Goal: Find specific page/section: Find specific page/section

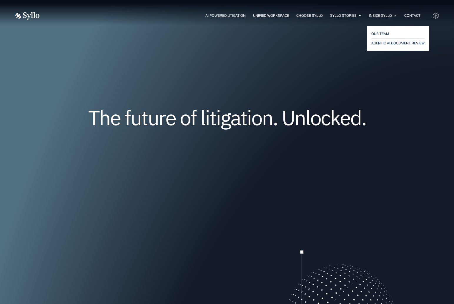
click at [373, 29] on div "OUR TEAM AGENTIC AI DOCUMENT REVIEW" at bounding box center [397, 38] width 59 height 22
click at [373, 32] on span "OUR TEAM" at bounding box center [380, 33] width 18 height 7
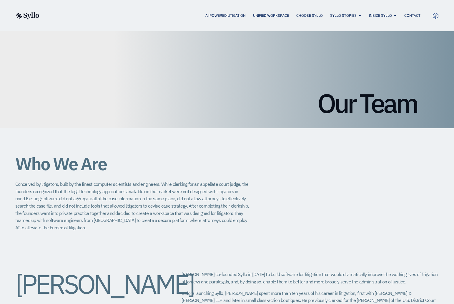
click at [237, 109] on h1 "Our Team" at bounding box center [226, 103] width 379 height 26
